Goal: Task Accomplishment & Management: Complete application form

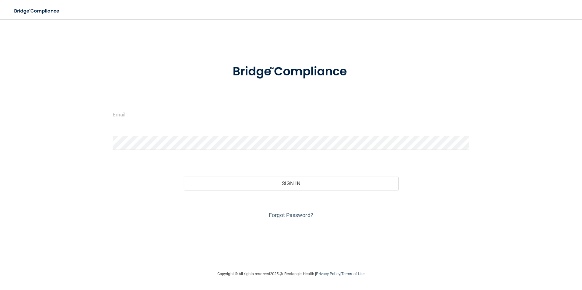
click at [151, 118] on input "email" at bounding box center [291, 115] width 357 height 14
type input "[PERSON_NAME][EMAIL_ADDRESS][PERSON_NAME][DOMAIN_NAME]"
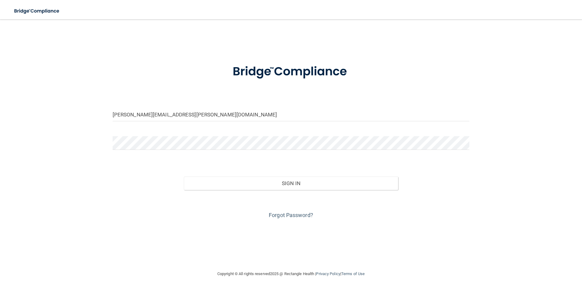
drag, startPoint x: 101, startPoint y: 134, endPoint x: 111, endPoint y: 136, distance: 10.3
click at [101, 134] on div "[PERSON_NAME][EMAIL_ADDRESS][PERSON_NAME][DOMAIN_NAME] Invalid email/password. …" at bounding box center [290, 145] width 557 height 239
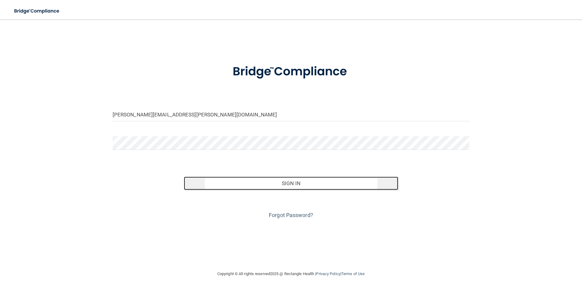
click at [318, 186] on button "Sign In" at bounding box center [291, 183] width 214 height 13
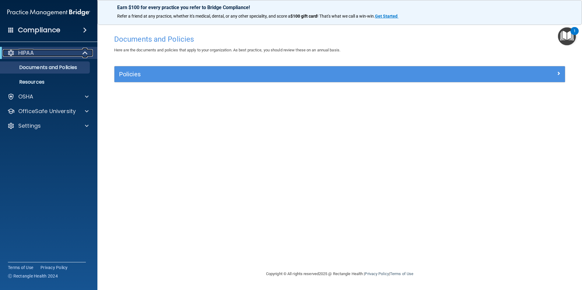
click at [91, 52] on div at bounding box center [85, 52] width 15 height 7
click at [42, 113] on p "OfficeSafe University" at bounding box center [46, 111] width 57 height 7
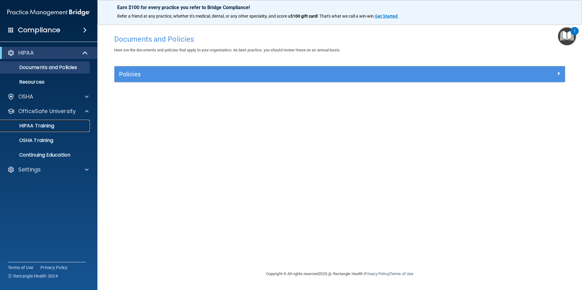
click at [39, 129] on p "HIPAA Training" at bounding box center [29, 126] width 50 height 6
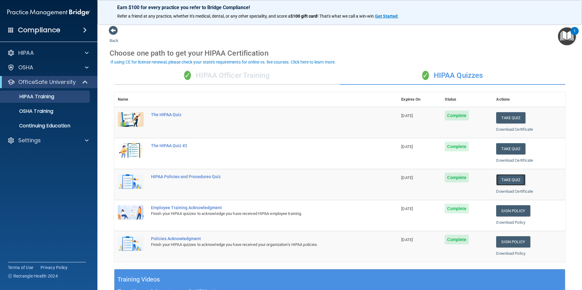
click at [510, 181] on button "Take Quiz" at bounding box center [510, 179] width 29 height 11
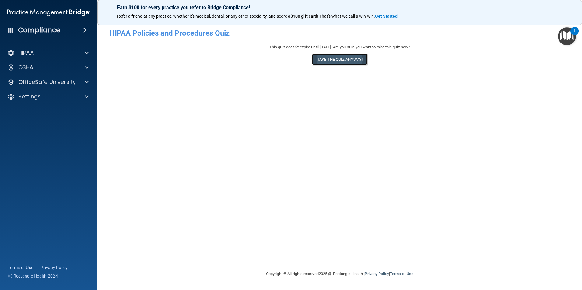
click at [351, 60] on button "Take the quiz anyway!" at bounding box center [339, 59] width 55 height 11
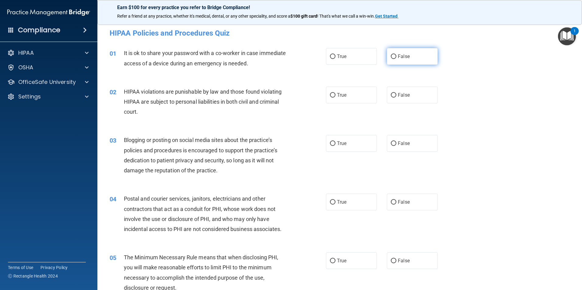
click at [391, 57] on input "False" at bounding box center [393, 56] width 5 height 5
radio input "true"
click at [330, 95] on input "True" at bounding box center [332, 95] width 5 height 5
radio input "true"
click at [391, 144] on input "False" at bounding box center [393, 143] width 5 height 5
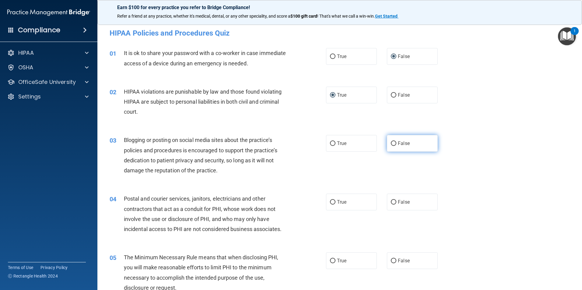
radio input "true"
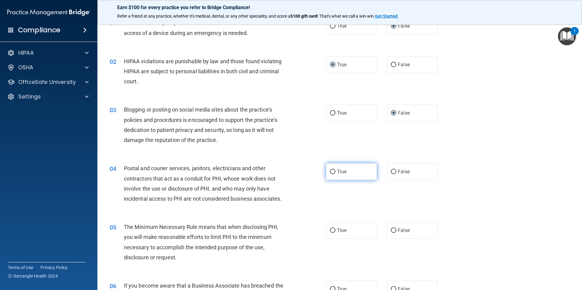
click at [330, 171] on input "True" at bounding box center [332, 172] width 5 height 5
radio input "true"
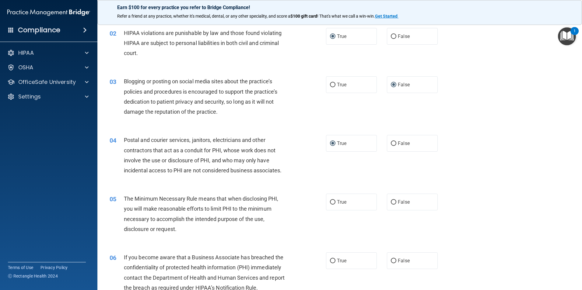
scroll to position [91, 0]
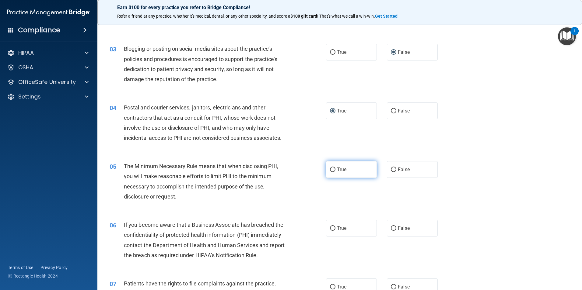
click at [330, 168] on input "True" at bounding box center [332, 170] width 5 height 5
radio input "true"
click at [330, 229] on input "True" at bounding box center [332, 228] width 5 height 5
radio input "true"
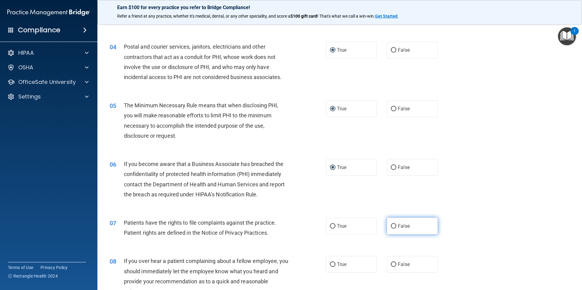
scroll to position [182, 0]
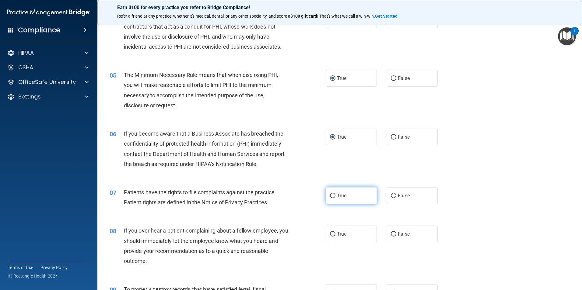
click at [330, 195] on input "True" at bounding box center [332, 196] width 5 height 5
radio input "true"
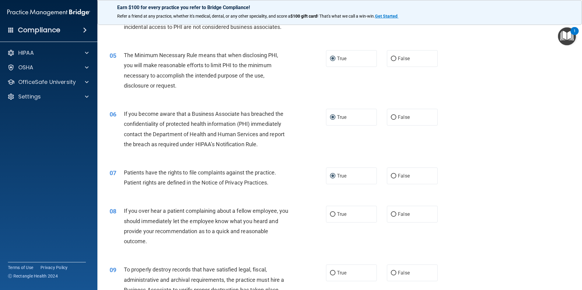
scroll to position [213, 0]
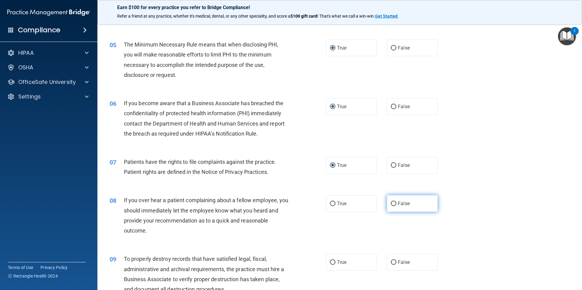
click at [391, 203] on input "False" at bounding box center [393, 204] width 5 height 5
radio input "true"
click at [391, 261] on input "False" at bounding box center [393, 262] width 5 height 5
radio input "true"
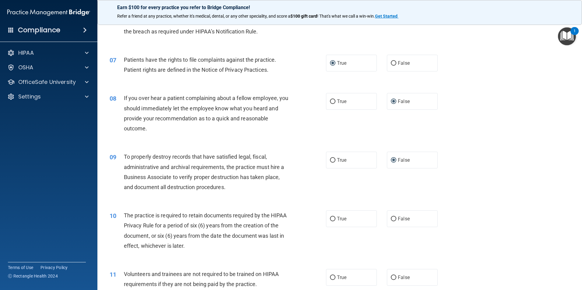
scroll to position [335, 0]
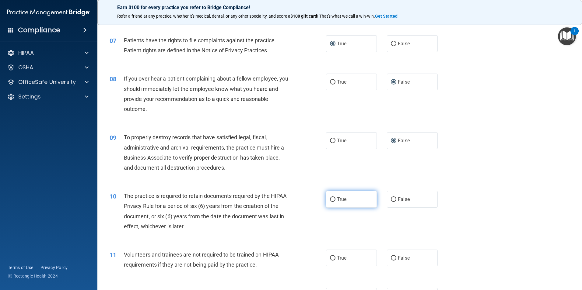
click at [332, 199] on input "True" at bounding box center [332, 199] width 5 height 5
radio input "true"
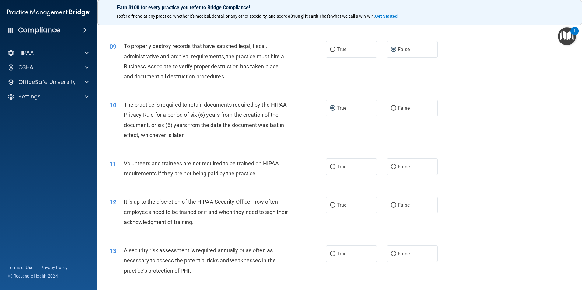
scroll to position [456, 0]
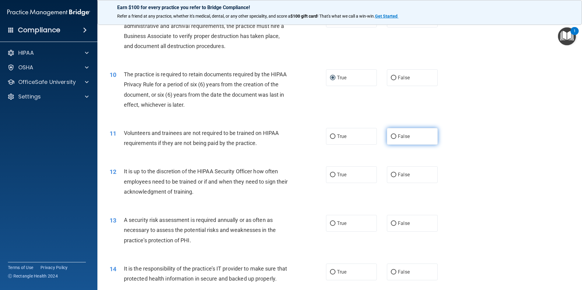
click at [391, 137] on input "False" at bounding box center [393, 136] width 5 height 5
radio input "true"
click at [391, 174] on input "False" at bounding box center [393, 175] width 5 height 5
radio input "true"
click at [391, 273] on input "False" at bounding box center [393, 272] width 5 height 5
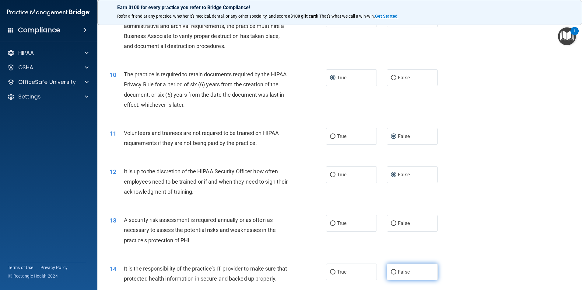
radio input "true"
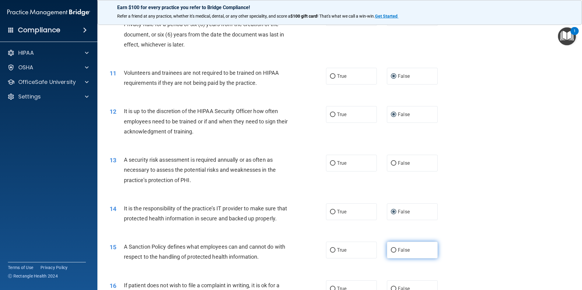
scroll to position [517, 0]
click at [391, 252] on input "False" at bounding box center [393, 250] width 5 height 5
radio input "true"
click at [330, 162] on input "True" at bounding box center [332, 163] width 5 height 5
radio input "true"
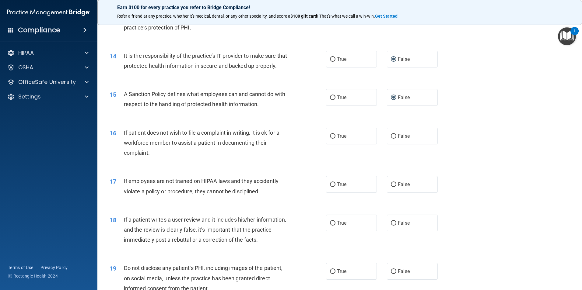
scroll to position [700, 0]
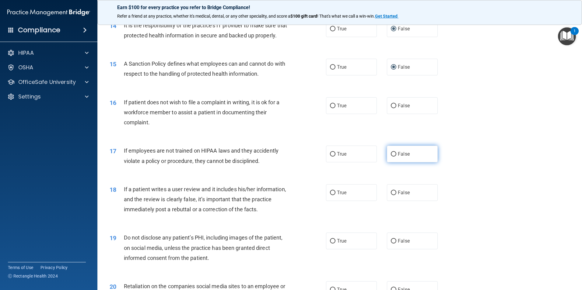
click at [391, 157] on input "False" at bounding box center [393, 154] width 5 height 5
radio input "true"
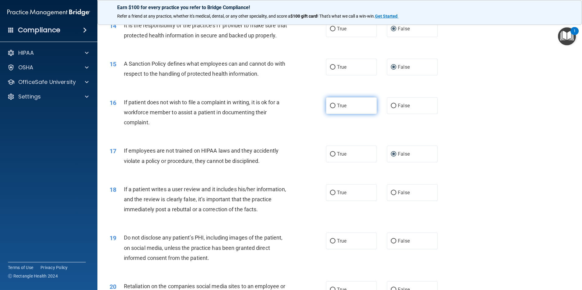
click at [331, 108] on input "True" at bounding box center [332, 106] width 5 height 5
radio input "true"
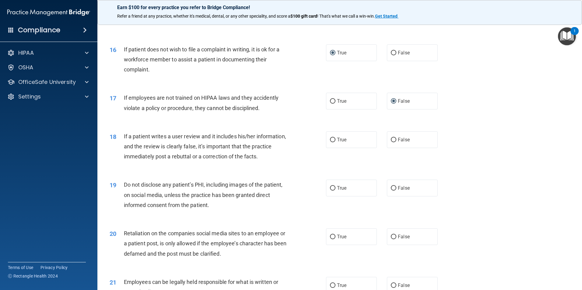
scroll to position [791, 0]
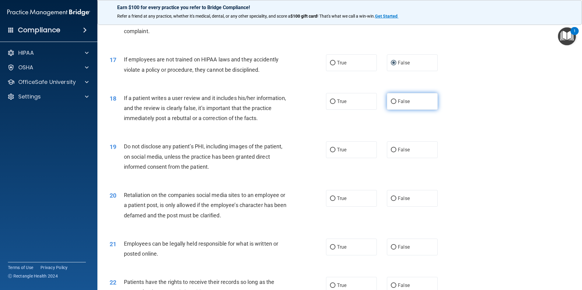
click at [391, 104] on input "False" at bounding box center [393, 101] width 5 height 5
radio input "true"
click at [330, 152] on input "True" at bounding box center [332, 150] width 5 height 5
radio input "true"
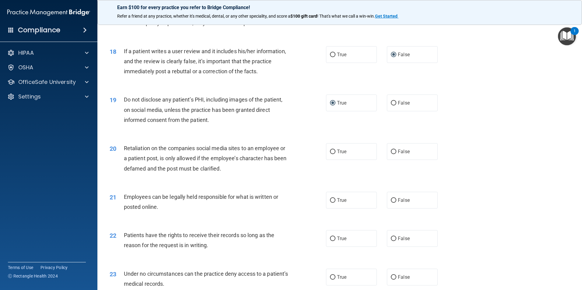
scroll to position [852, 0]
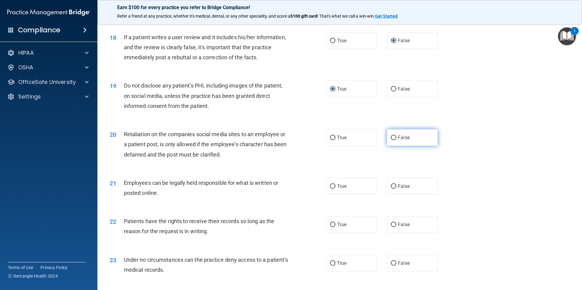
click at [391, 140] on input "False" at bounding box center [393, 138] width 5 height 5
radio input "true"
click at [331, 189] on input "True" at bounding box center [332, 186] width 5 height 5
radio input "true"
click at [391, 227] on input "False" at bounding box center [393, 225] width 5 height 5
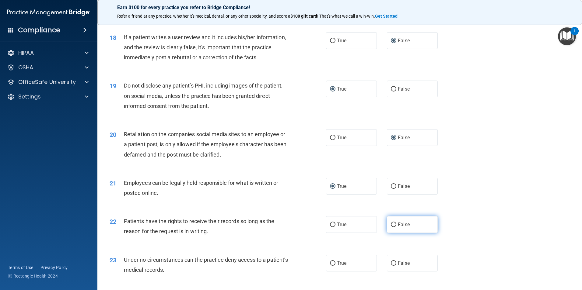
radio input "true"
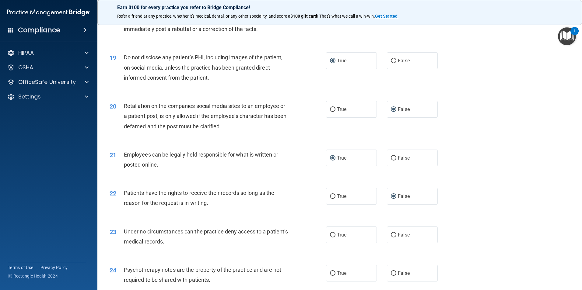
scroll to position [912, 0]
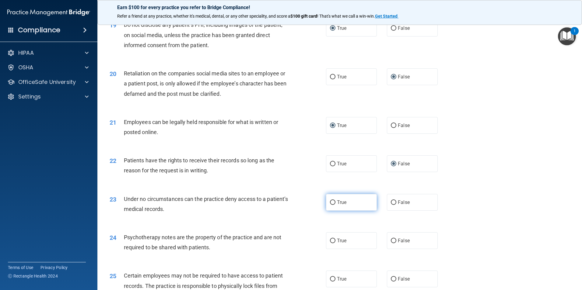
click at [330, 205] on input "True" at bounding box center [332, 202] width 5 height 5
radio input "true"
click at [331, 243] on input "True" at bounding box center [332, 241] width 5 height 5
radio input "true"
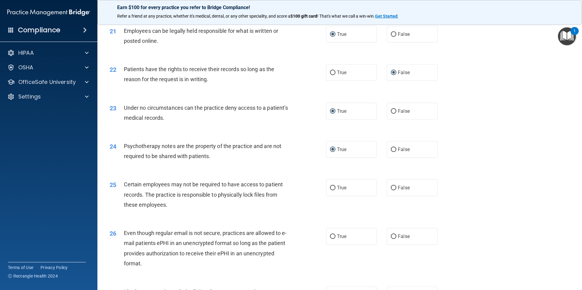
scroll to position [1034, 0]
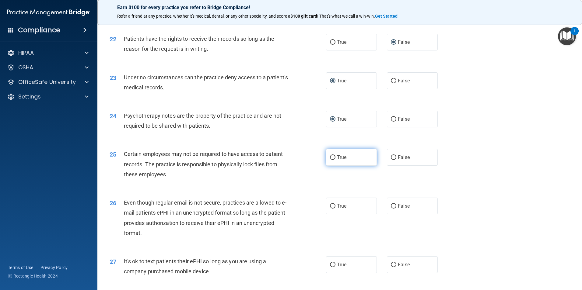
click at [331, 160] on input "True" at bounding box center [332, 157] width 5 height 5
radio input "true"
drag, startPoint x: 332, startPoint y: 215, endPoint x: 375, endPoint y: 214, distance: 42.9
click at [332, 209] on input "True" at bounding box center [332, 206] width 5 height 5
radio input "true"
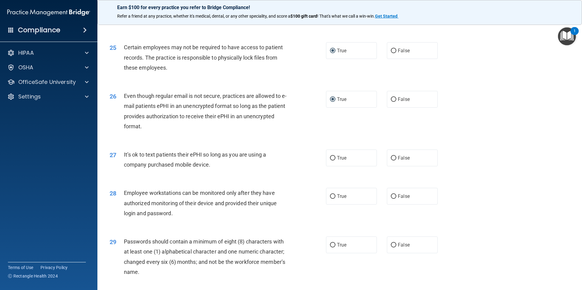
scroll to position [1156, 0]
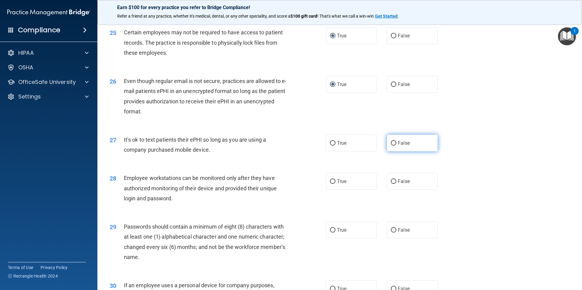
click at [391, 146] on input "False" at bounding box center [393, 143] width 5 height 5
radio input "true"
drag, startPoint x: 388, startPoint y: 192, endPoint x: 419, endPoint y: 189, distance: 31.5
click at [391, 184] on input "False" at bounding box center [393, 181] width 5 height 5
radio input "true"
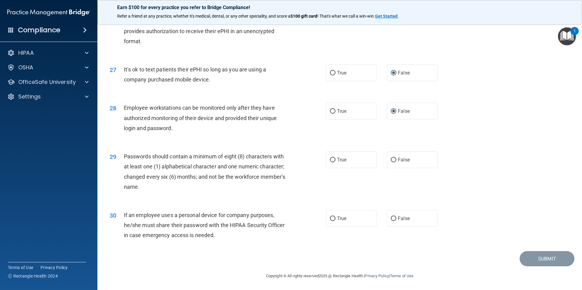
scroll to position [1237, 0]
click at [330, 160] on input "True" at bounding box center [332, 159] width 5 height 5
radio input "true"
click at [392, 220] on input "False" at bounding box center [393, 218] width 5 height 5
radio input "true"
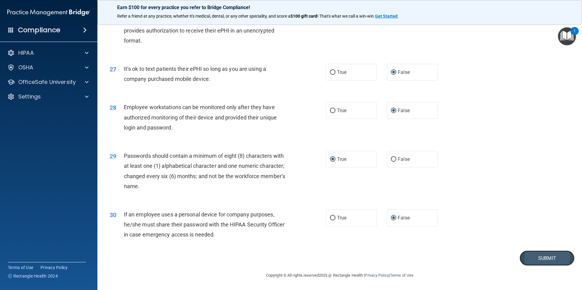
click at [530, 255] on button "Submit" at bounding box center [546, 259] width 55 height 16
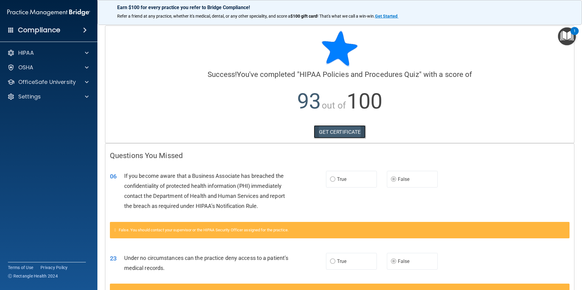
click at [336, 128] on link "GET CERTIFICATE" at bounding box center [340, 131] width 52 height 13
click at [71, 85] on p "OfficeSafe University" at bounding box center [46, 81] width 57 height 7
click at [68, 100] on link "HIPAA Training" at bounding box center [42, 97] width 96 height 12
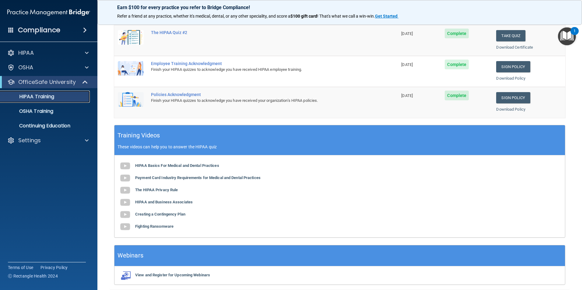
scroll to position [168, 0]
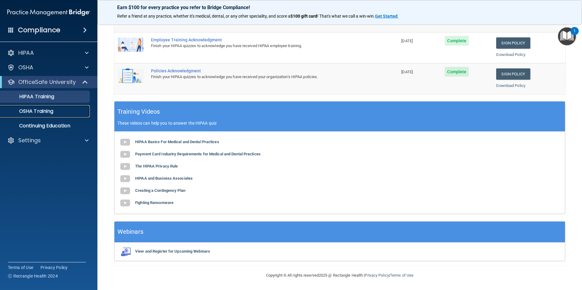
click at [38, 111] on p "OSHA Training" at bounding box center [28, 111] width 49 height 6
